Goal: Navigation & Orientation: Find specific page/section

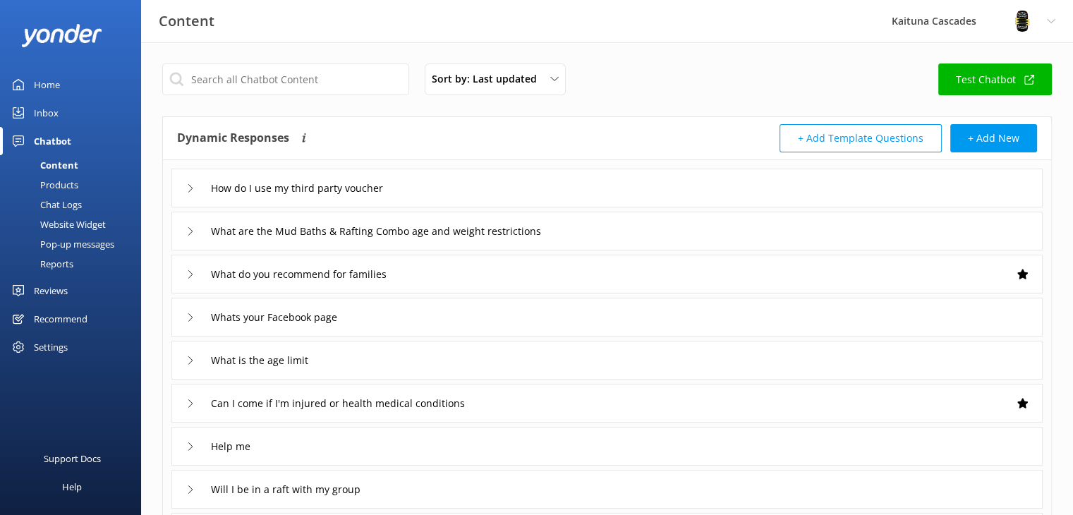
drag, startPoint x: 51, startPoint y: 85, endPoint x: 48, endPoint y: 100, distance: 15.1
click at [51, 85] on div "Home" at bounding box center [47, 85] width 26 height 28
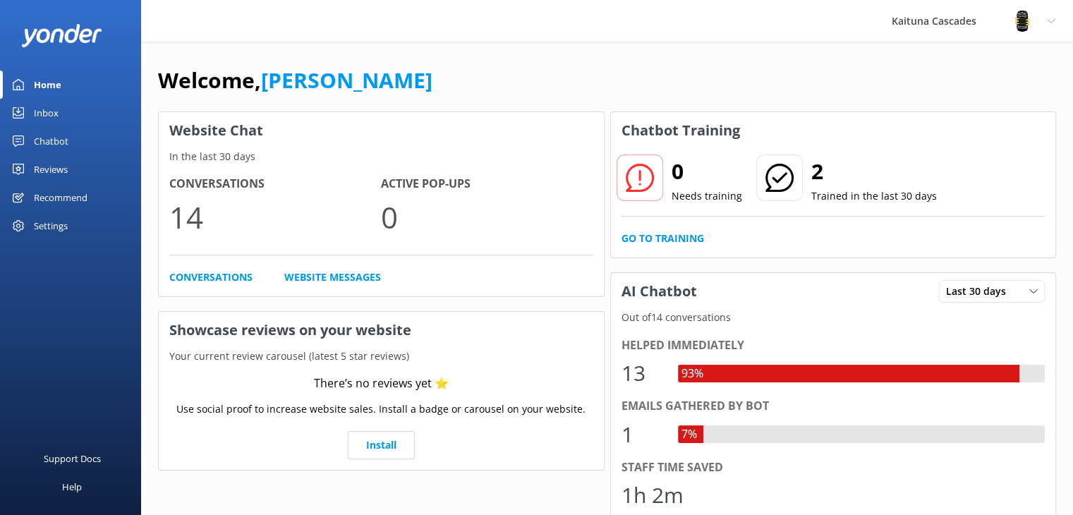
scroll to position [71, 0]
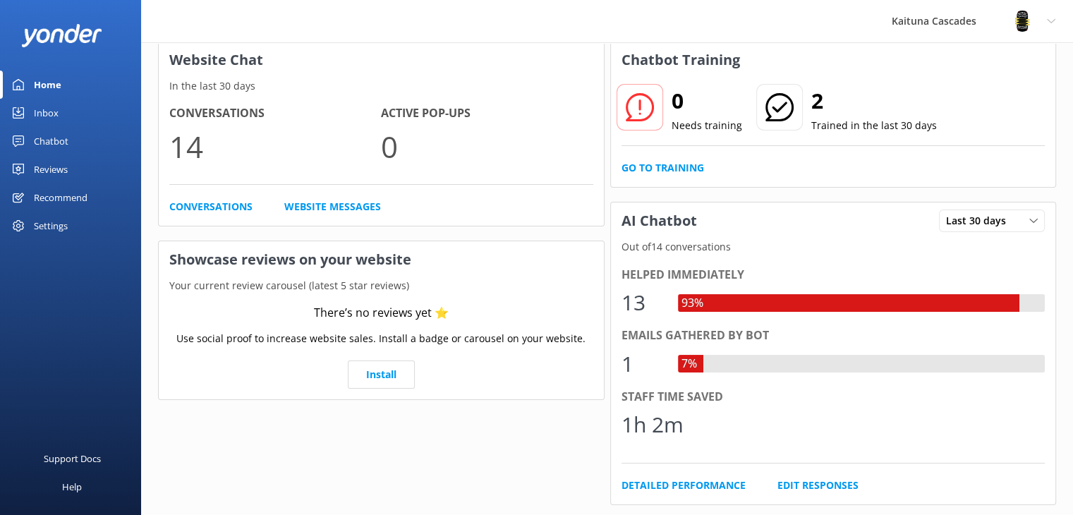
click at [51, 86] on div "Home" at bounding box center [48, 85] width 28 height 28
